Goal: Download file/media

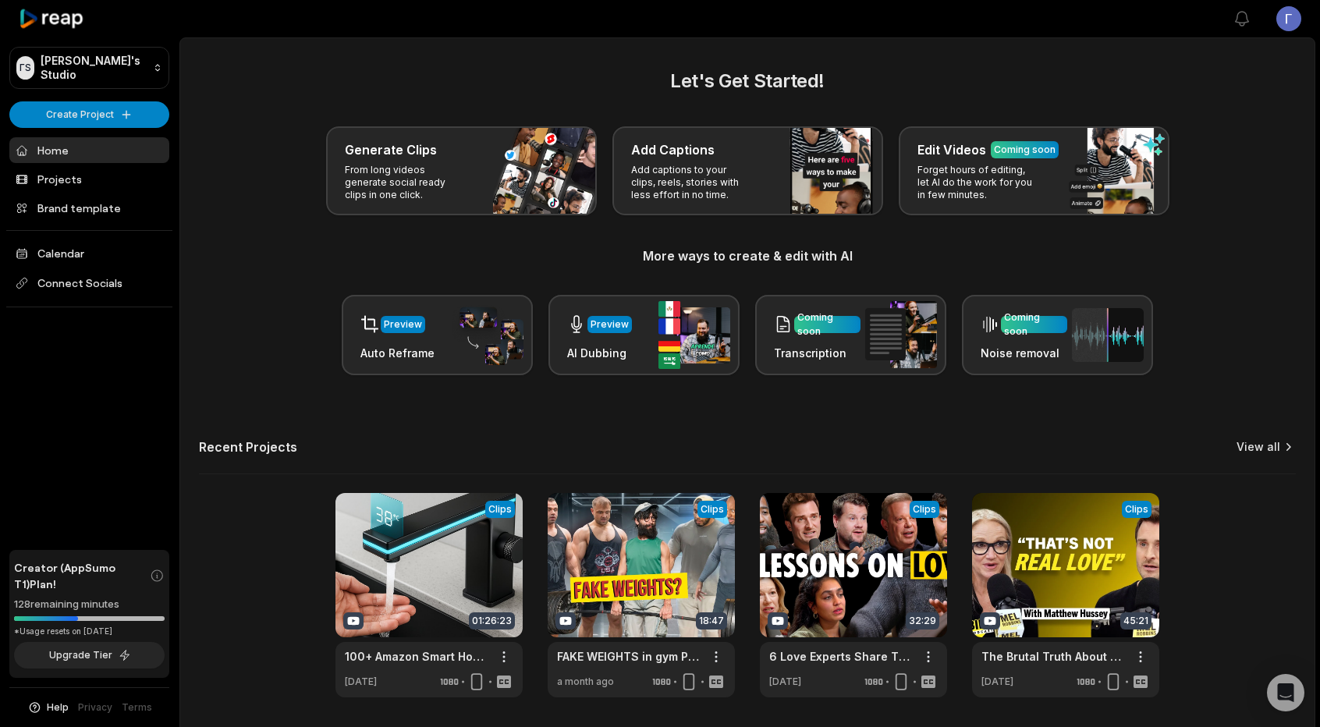
click at [1249, 445] on link "View all" at bounding box center [1258, 447] width 44 height 16
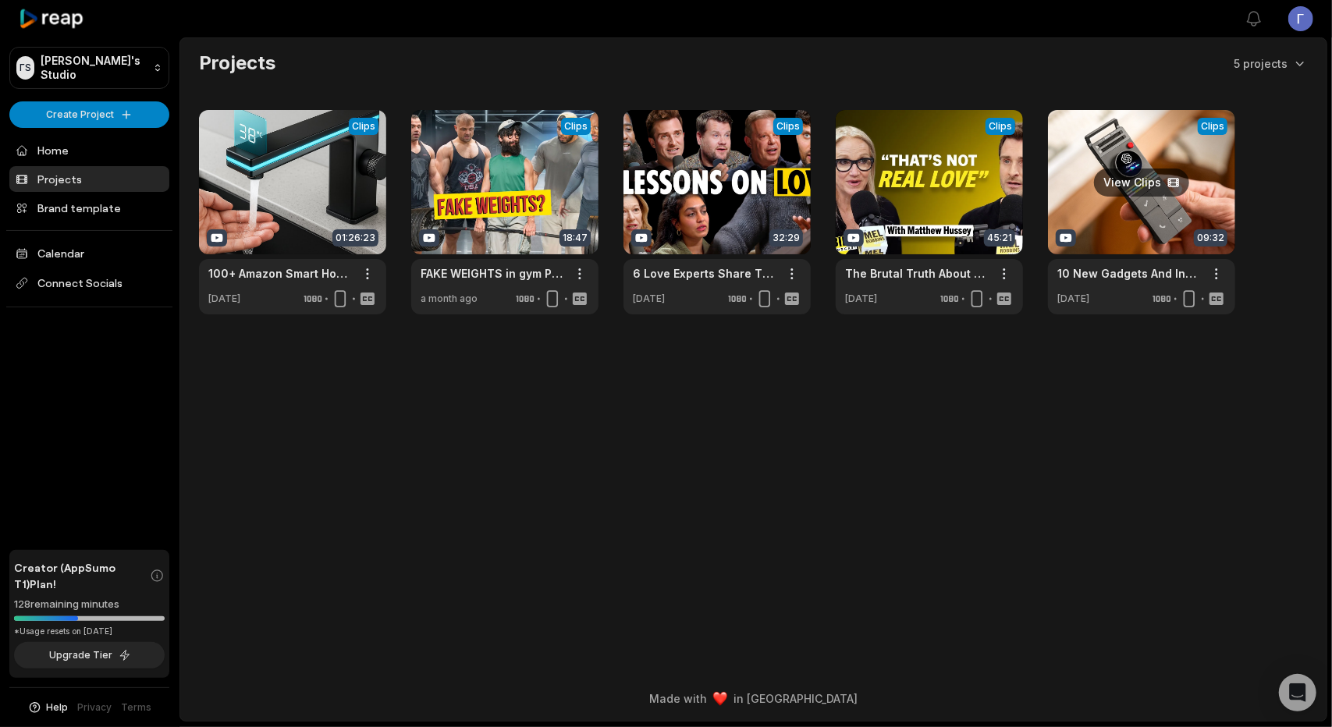
click at [1068, 193] on link at bounding box center [1141, 212] width 187 height 204
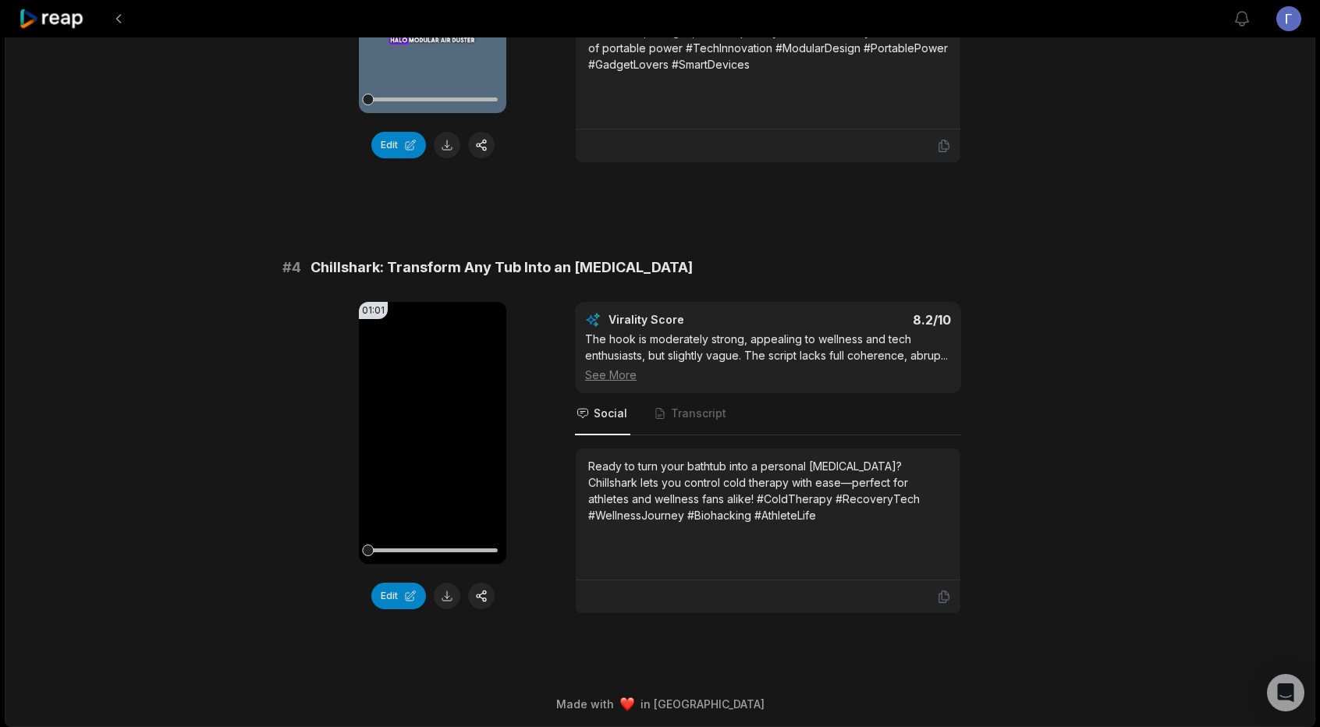
scroll to position [977, 0]
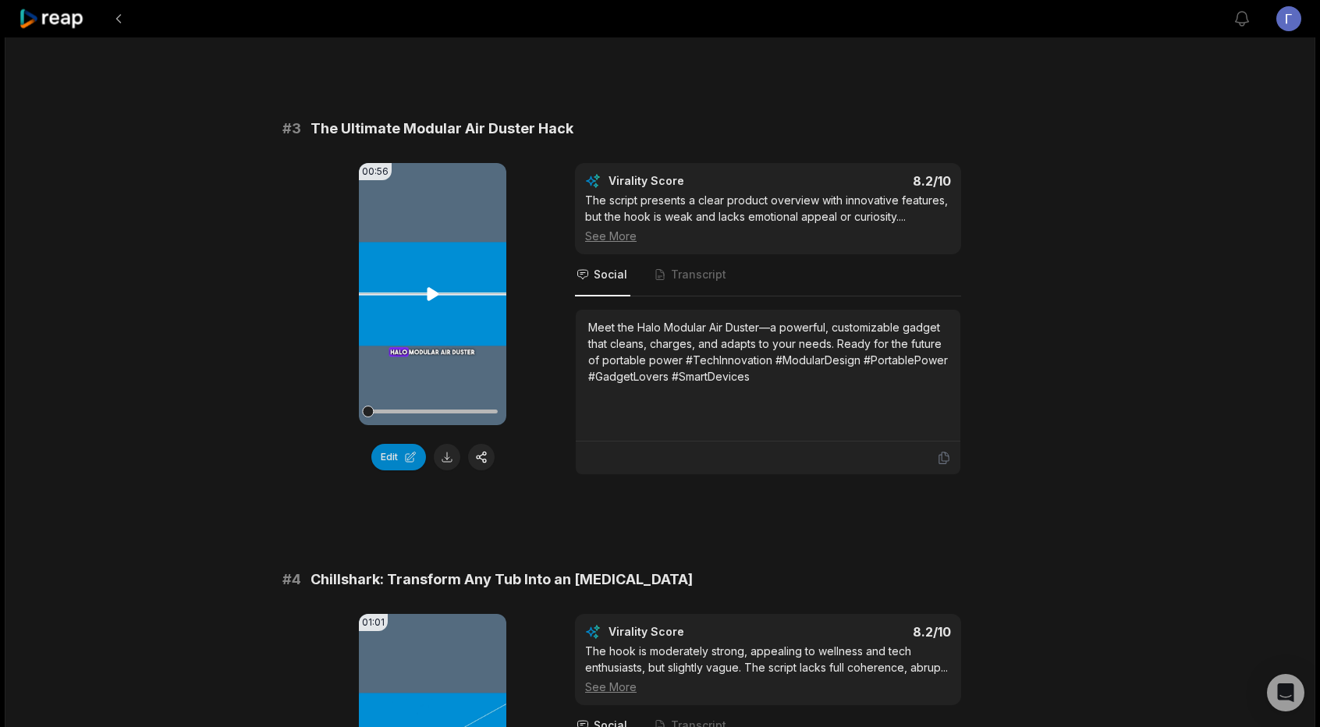
click at [431, 289] on icon at bounding box center [433, 293] width 12 height 13
click at [431, 289] on icon at bounding box center [433, 294] width 6 height 10
click at [1095, 180] on div "09:33 10 New Gadgets And Inventions ( 2025 ) You Should Have [DATE] English en …" at bounding box center [660, 50] width 1310 height 1978
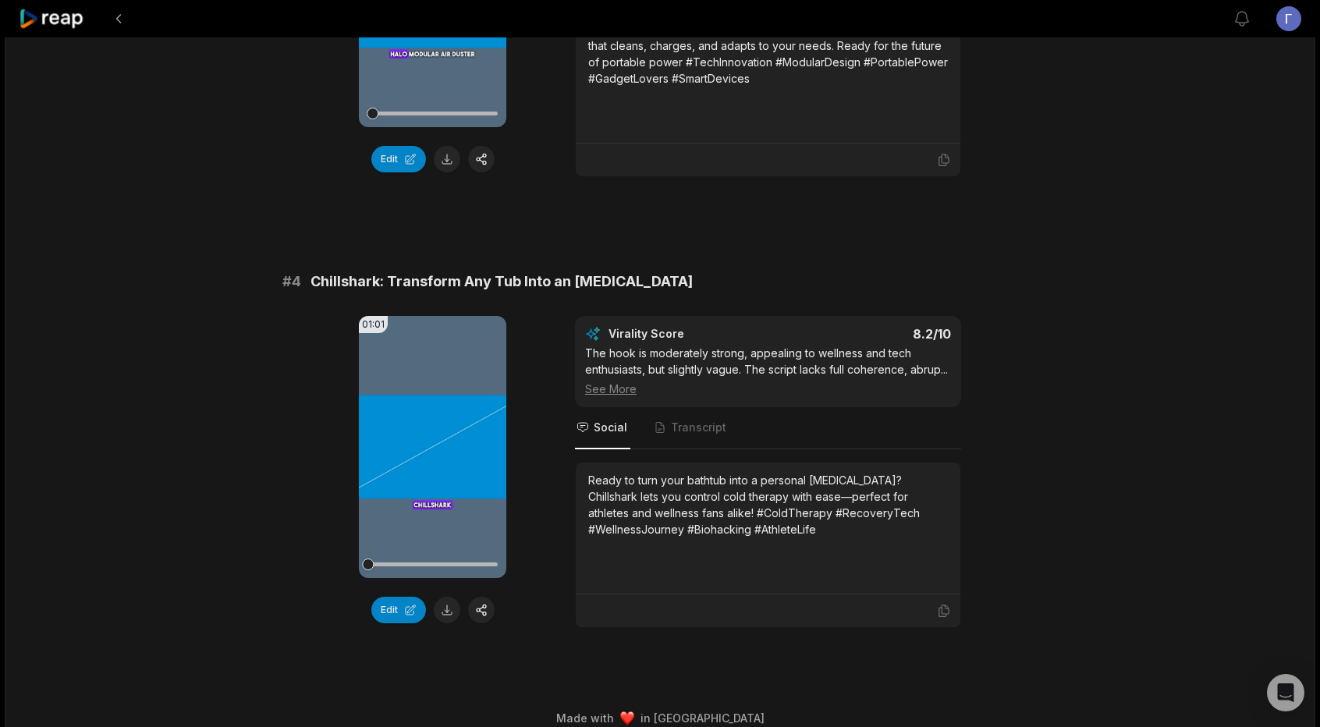
scroll to position [1304, 0]
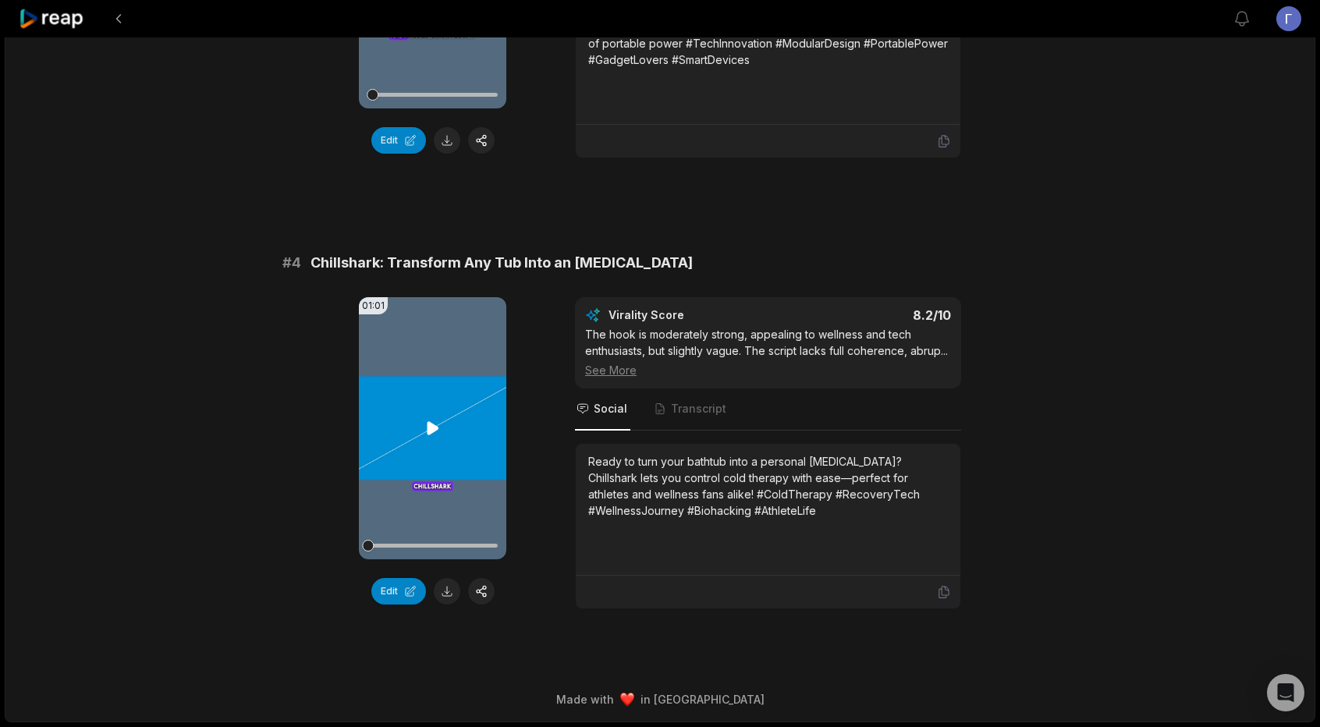
click at [425, 419] on icon at bounding box center [433, 428] width 19 height 19
click at [432, 423] on video "Your browser does not support mp4 format." at bounding box center [432, 428] width 147 height 262
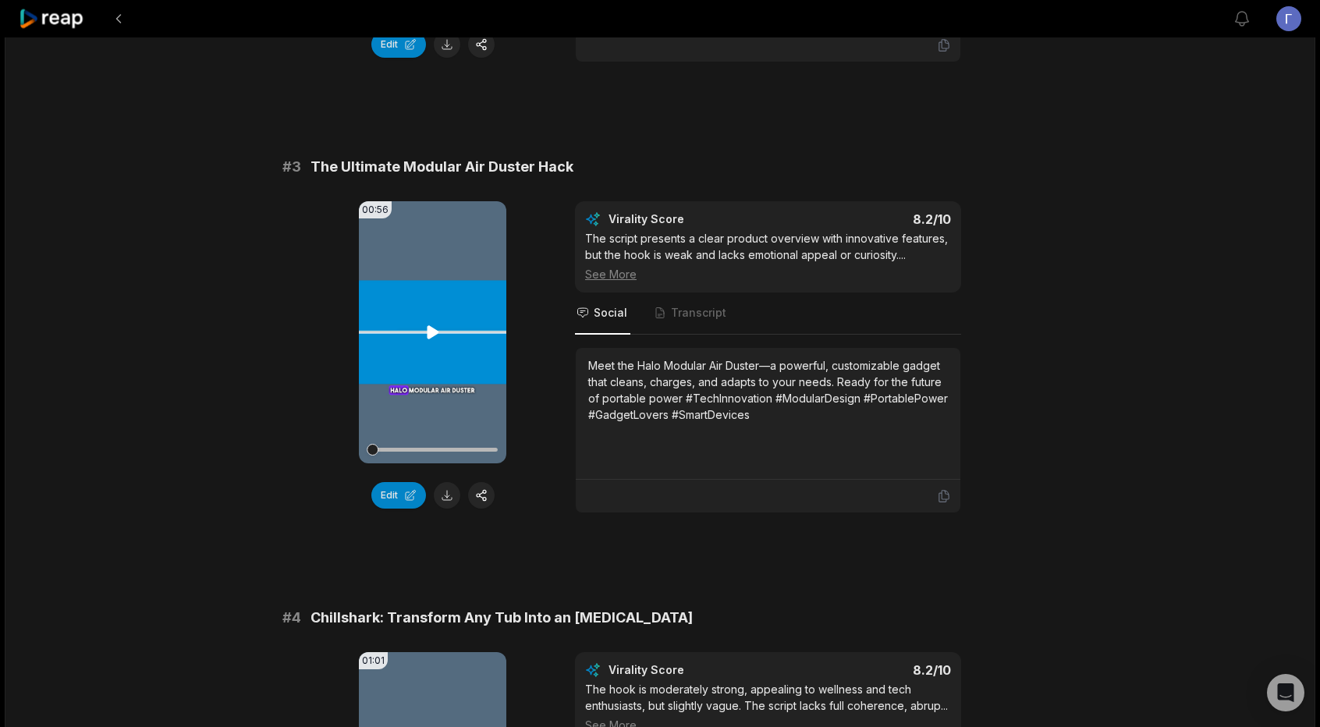
scroll to position [914, 0]
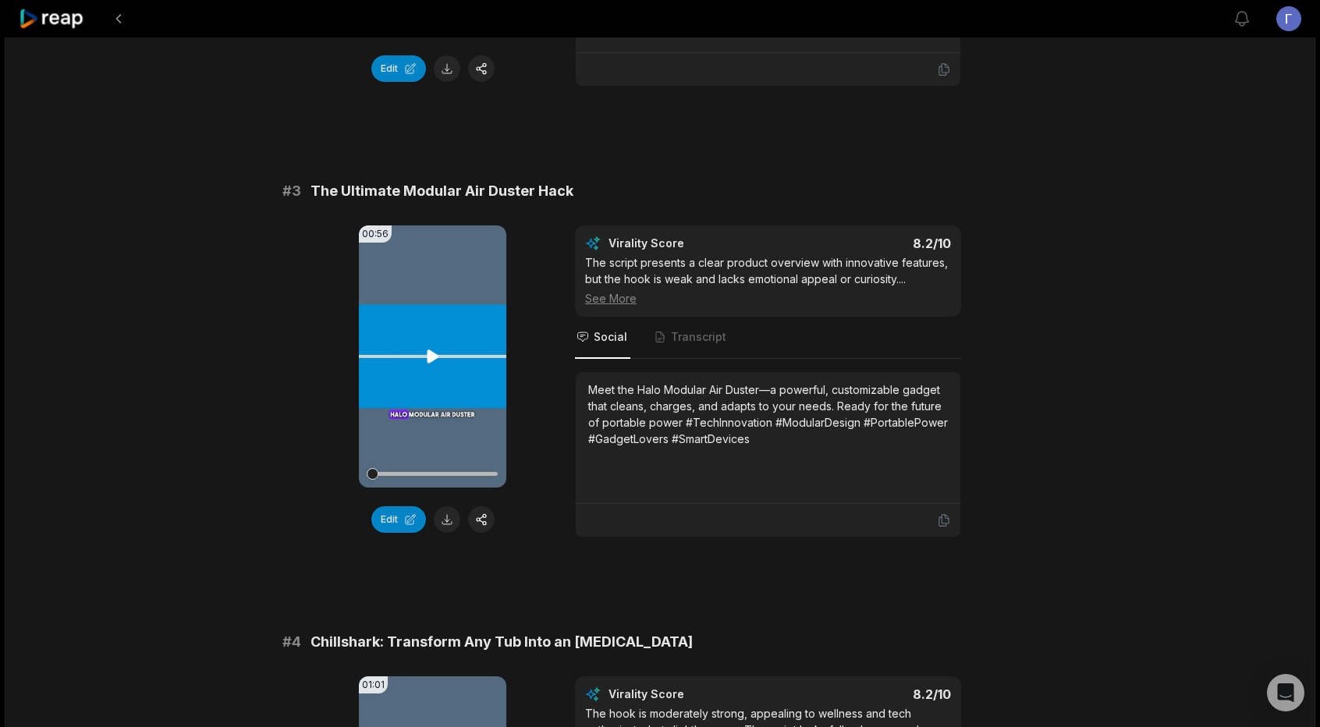
click at [442, 355] on icon at bounding box center [433, 356] width 19 height 19
click at [435, 352] on icon at bounding box center [433, 356] width 6 height 10
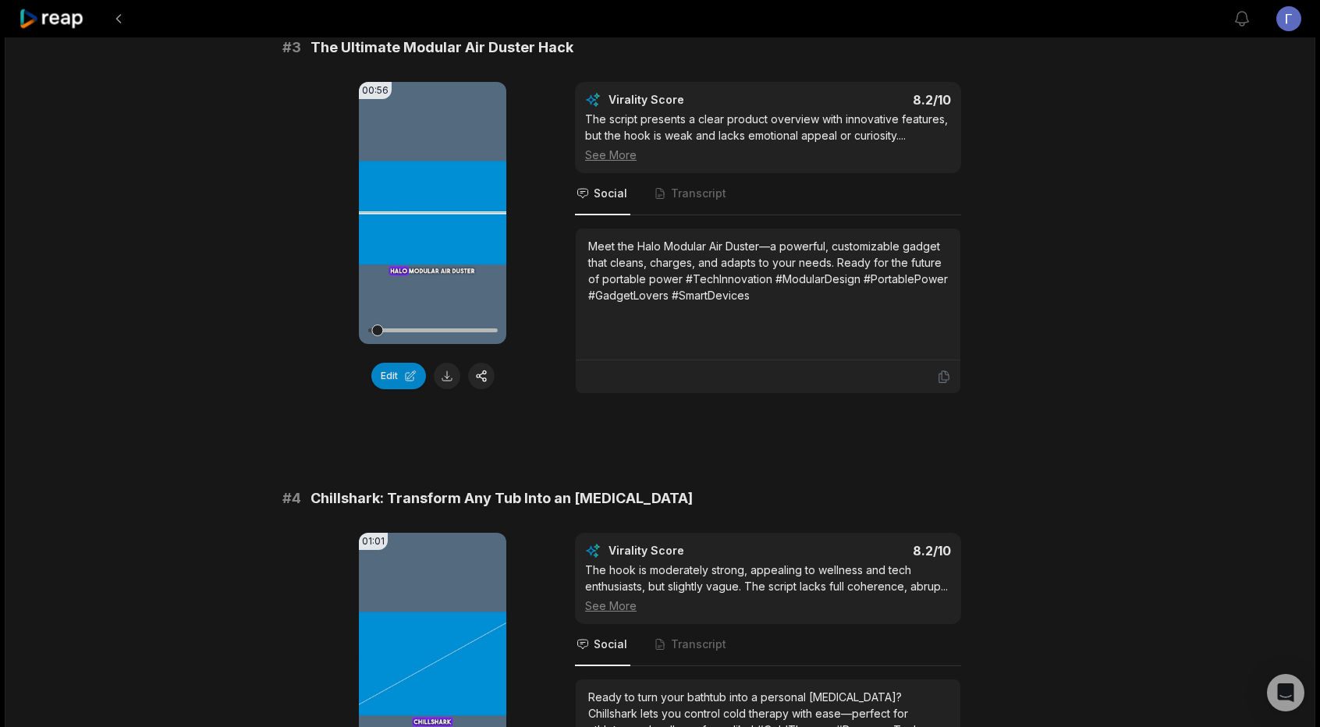
scroll to position [1070, 0]
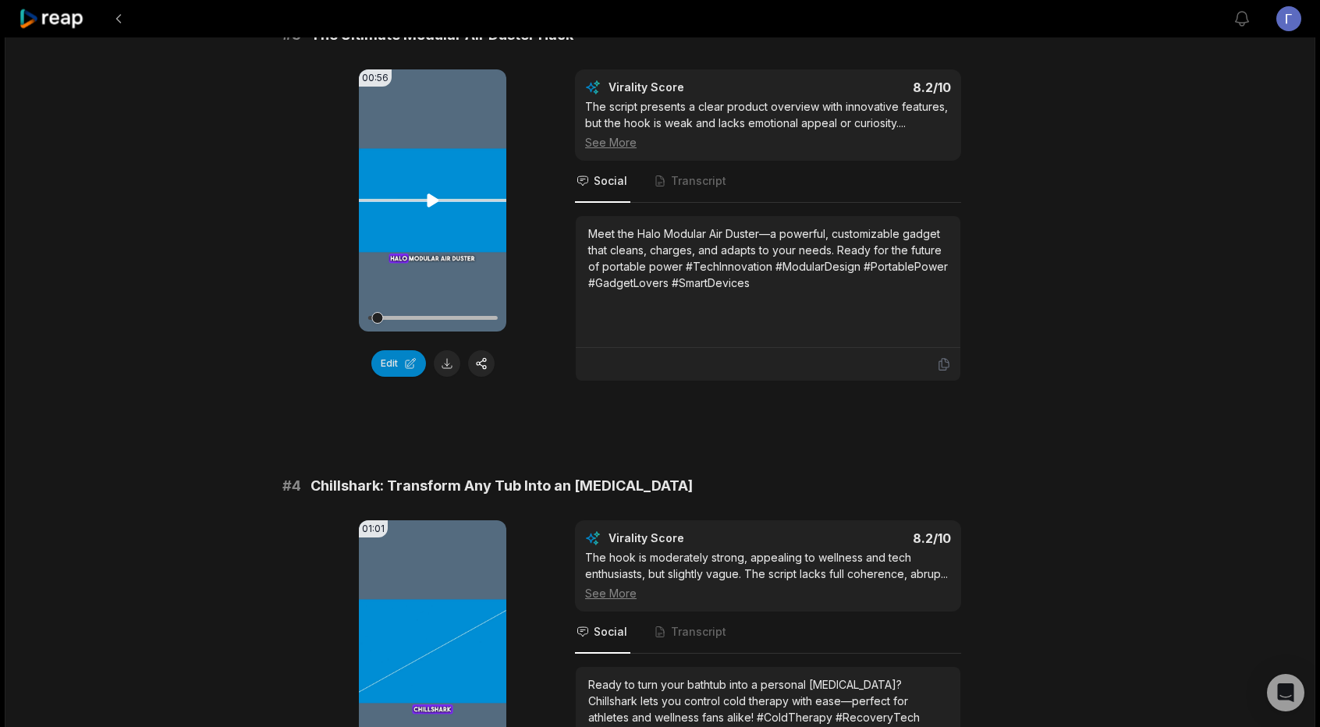
click at [429, 199] on icon at bounding box center [433, 199] width 12 height 13
click at [427, 204] on icon at bounding box center [433, 200] width 19 height 19
click at [427, 205] on icon at bounding box center [433, 200] width 19 height 19
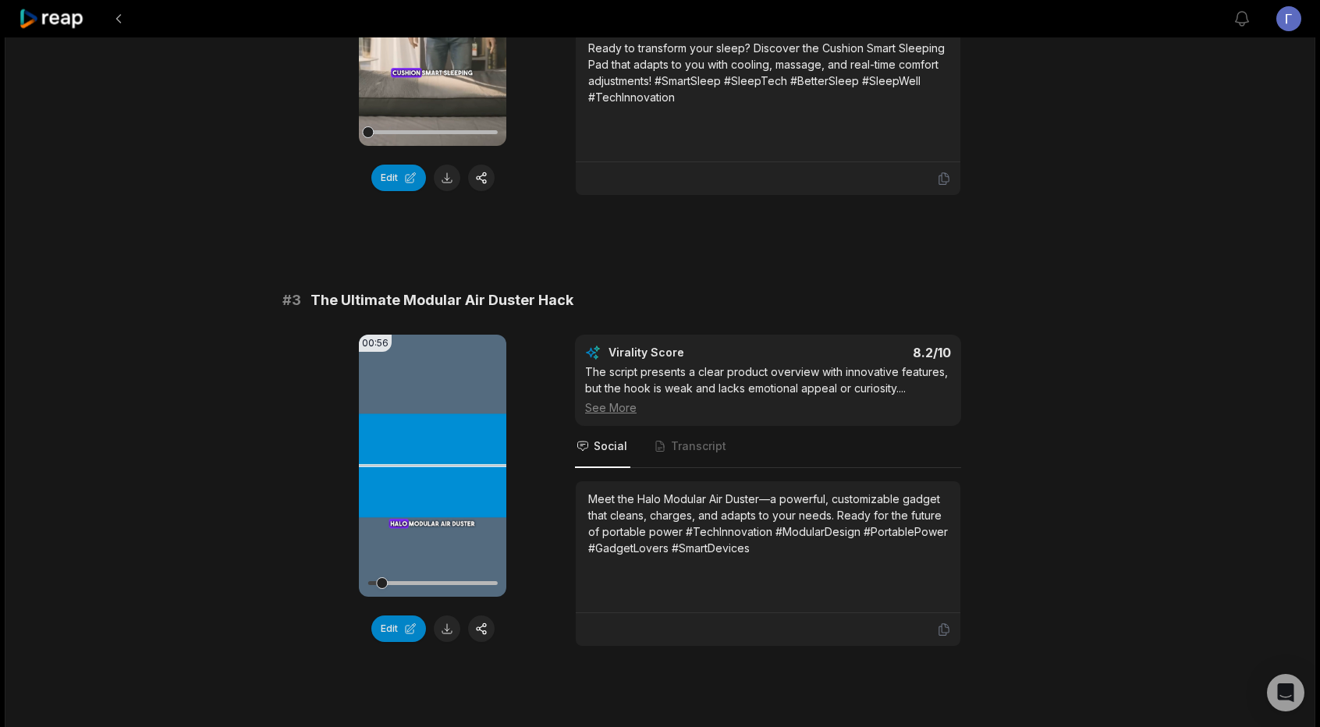
scroll to position [914, 0]
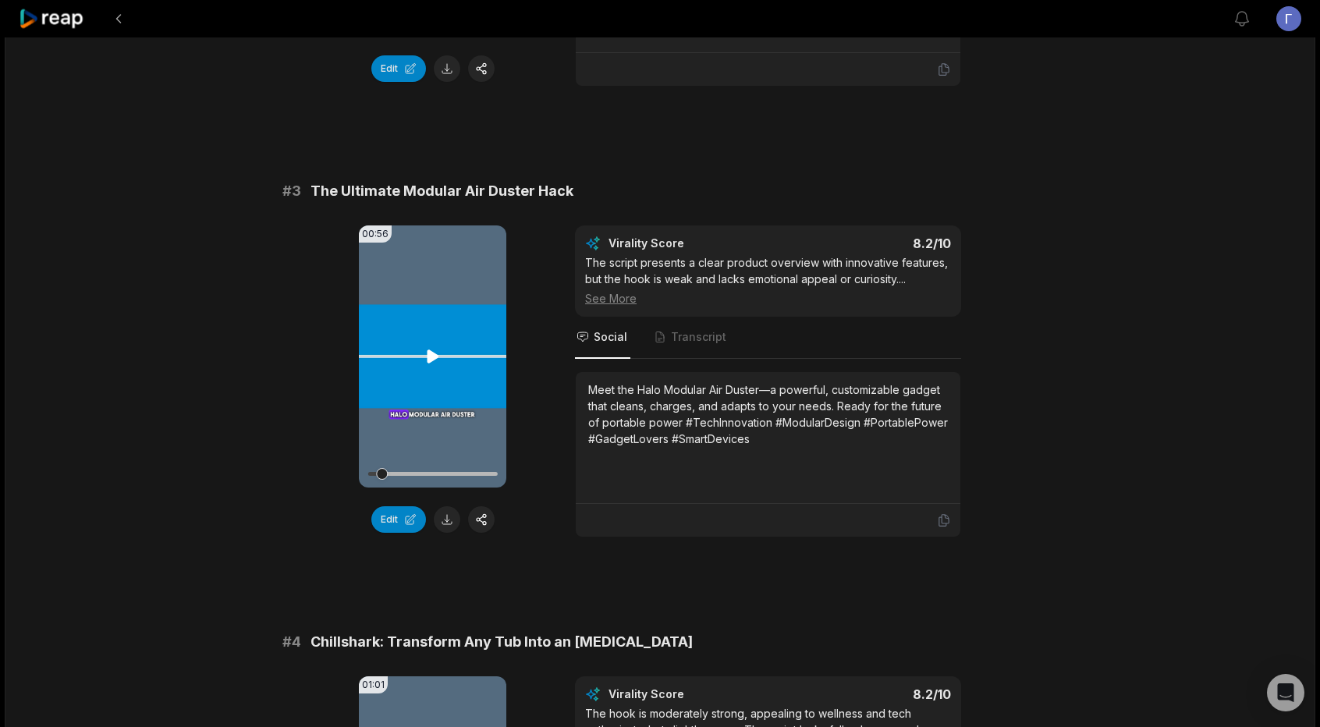
click at [431, 350] on icon at bounding box center [433, 355] width 12 height 13
drag, startPoint x: 385, startPoint y: 466, endPoint x: 345, endPoint y: 469, distance: 39.9
click at [345, 469] on div "00:56 Your browser does not support mp4 format. Edit Virality Score 8.2 /10 The…" at bounding box center [659, 381] width 755 height 312
click at [434, 364] on video "Your browser does not support mp4 format." at bounding box center [432, 356] width 147 height 262
click at [424, 353] on icon at bounding box center [433, 356] width 19 height 19
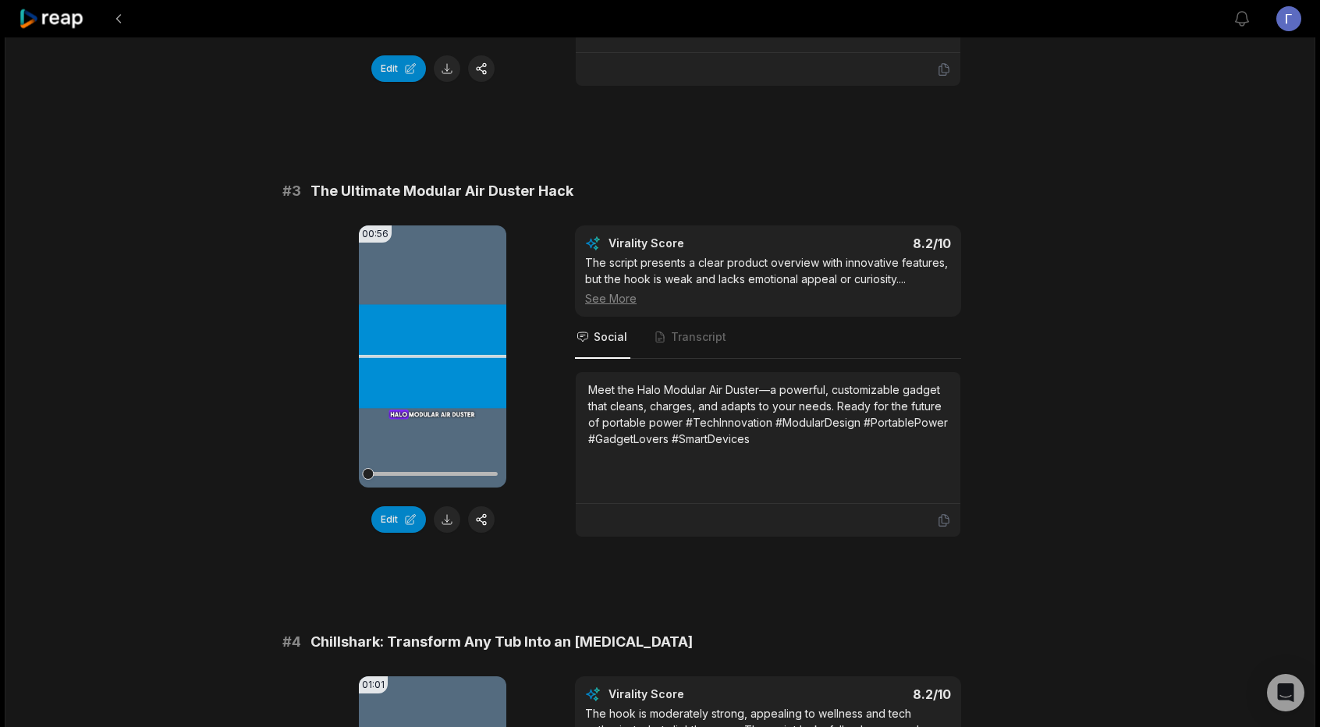
drag, startPoint x: 379, startPoint y: 472, endPoint x: 356, endPoint y: 480, distance: 24.7
click at [356, 480] on div "00:56 Your browser does not support mp4 format. Edit Virality Score 8.2 /10 The…" at bounding box center [659, 381] width 755 height 312
click at [431, 356] on icon at bounding box center [433, 356] width 19 height 19
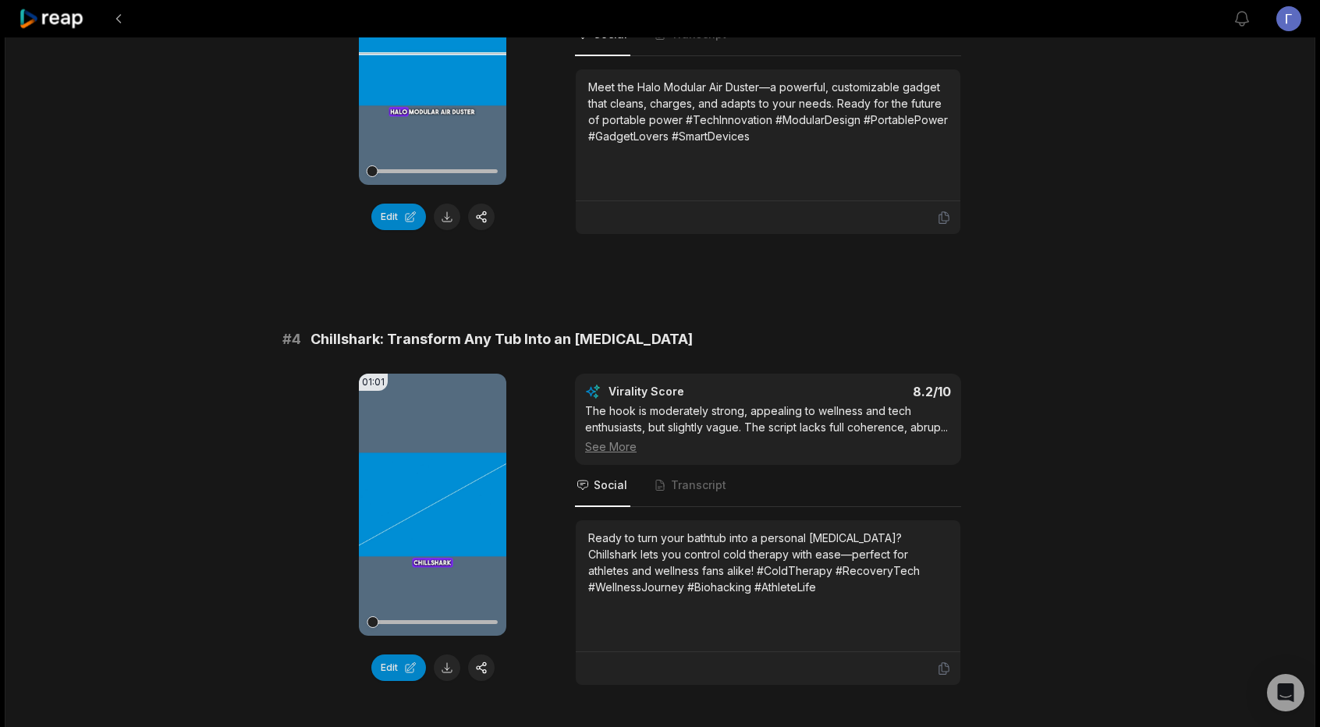
scroll to position [1226, 0]
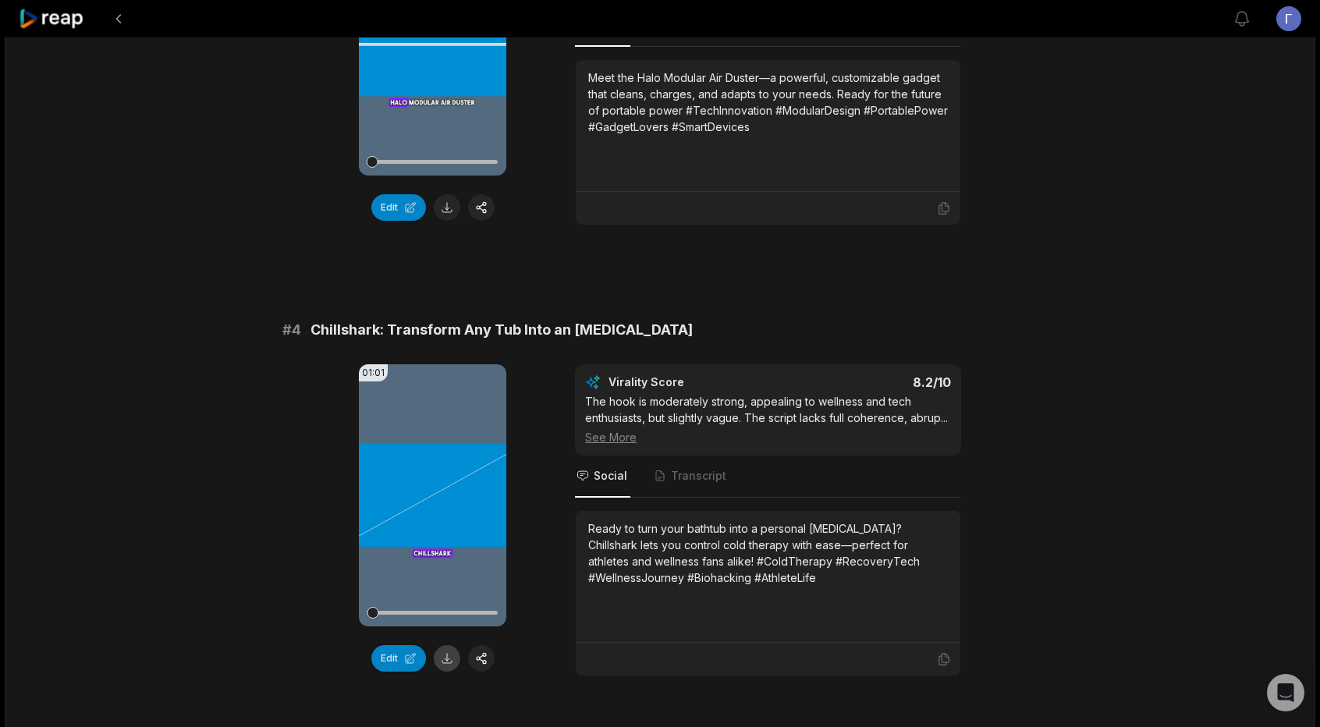
click at [444, 650] on button at bounding box center [447, 658] width 27 height 27
click at [431, 491] on icon at bounding box center [433, 494] width 12 height 13
drag, startPoint x: 495, startPoint y: 608, endPoint x: 342, endPoint y: 600, distance: 152.3
click at [342, 600] on div "01:01 Your browser does not support mp4 format. Edit Virality Score 8.2 /10 The…" at bounding box center [659, 520] width 755 height 312
click at [431, 488] on icon at bounding box center [433, 494] width 12 height 13
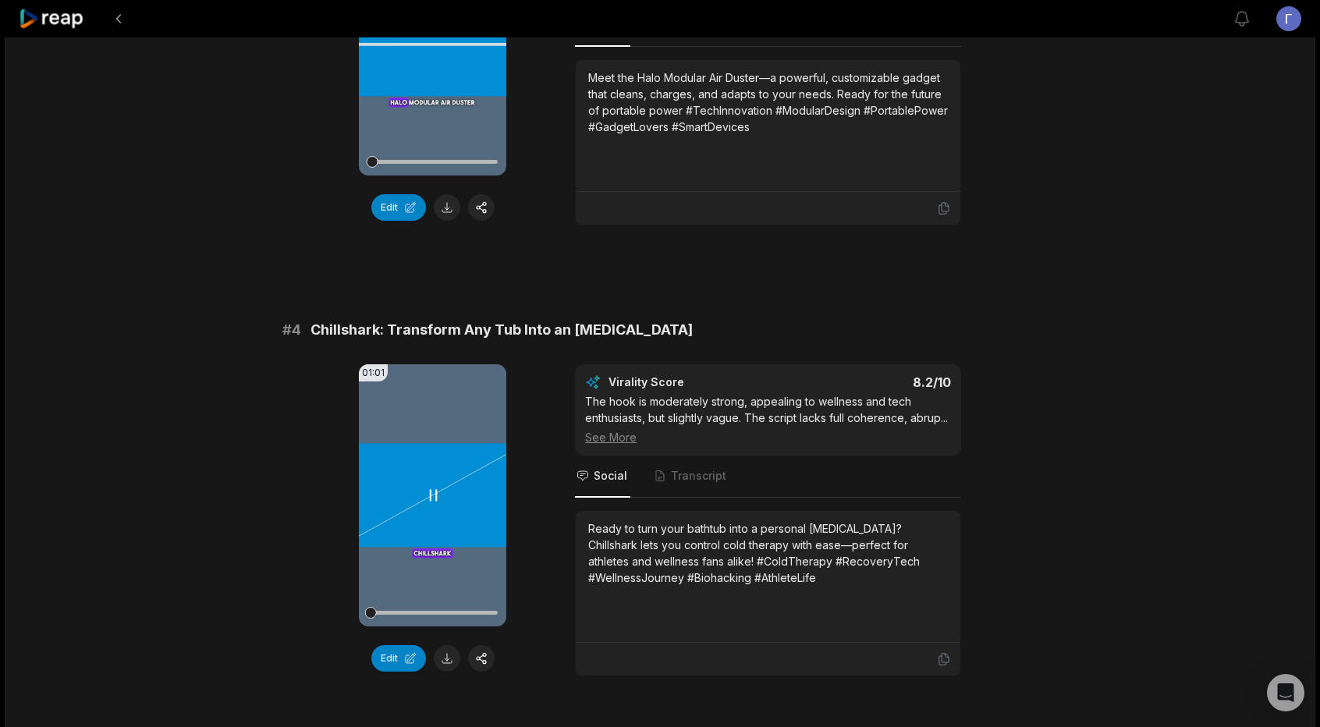
click at [431, 490] on icon at bounding box center [433, 495] width 6 height 10
drag, startPoint x: 310, startPoint y: 322, endPoint x: 630, endPoint y: 322, distance: 319.8
click at [630, 322] on div "# 4 Chillshark: Transform Any Tub Into an [MEDICAL_DATA]" at bounding box center [659, 330] width 755 height 22
copy span "Chillshark: Transform Any Tub Into an [MEDICAL_DATA]"
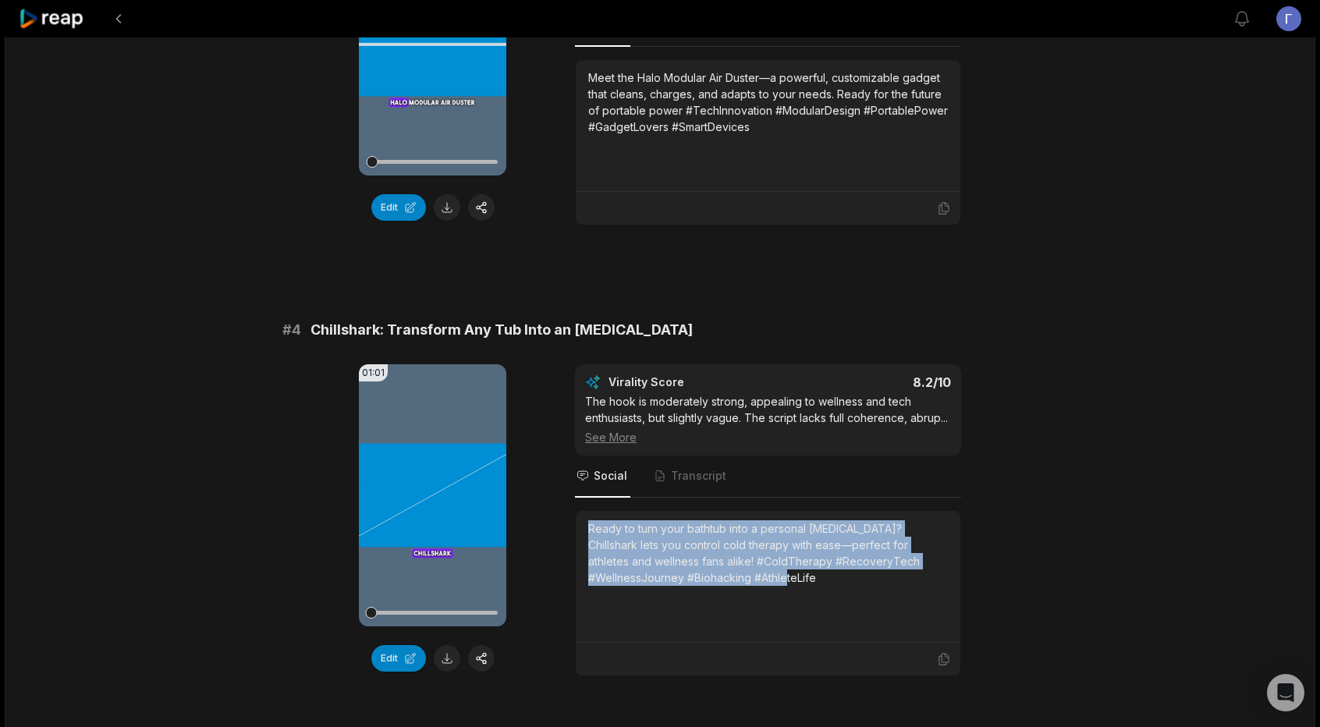
drag, startPoint x: 591, startPoint y: 535, endPoint x: 746, endPoint y: 583, distance: 161.6
click at [746, 583] on div "Ready to turn your bathtub into a personal [MEDICAL_DATA]? Chillshark lets you …" at bounding box center [768, 553] width 360 height 66
copy div "Ready to turn your bathtub into a personal [MEDICAL_DATA]? Chillshark lets you …"
